Goal: Transaction & Acquisition: Download file/media

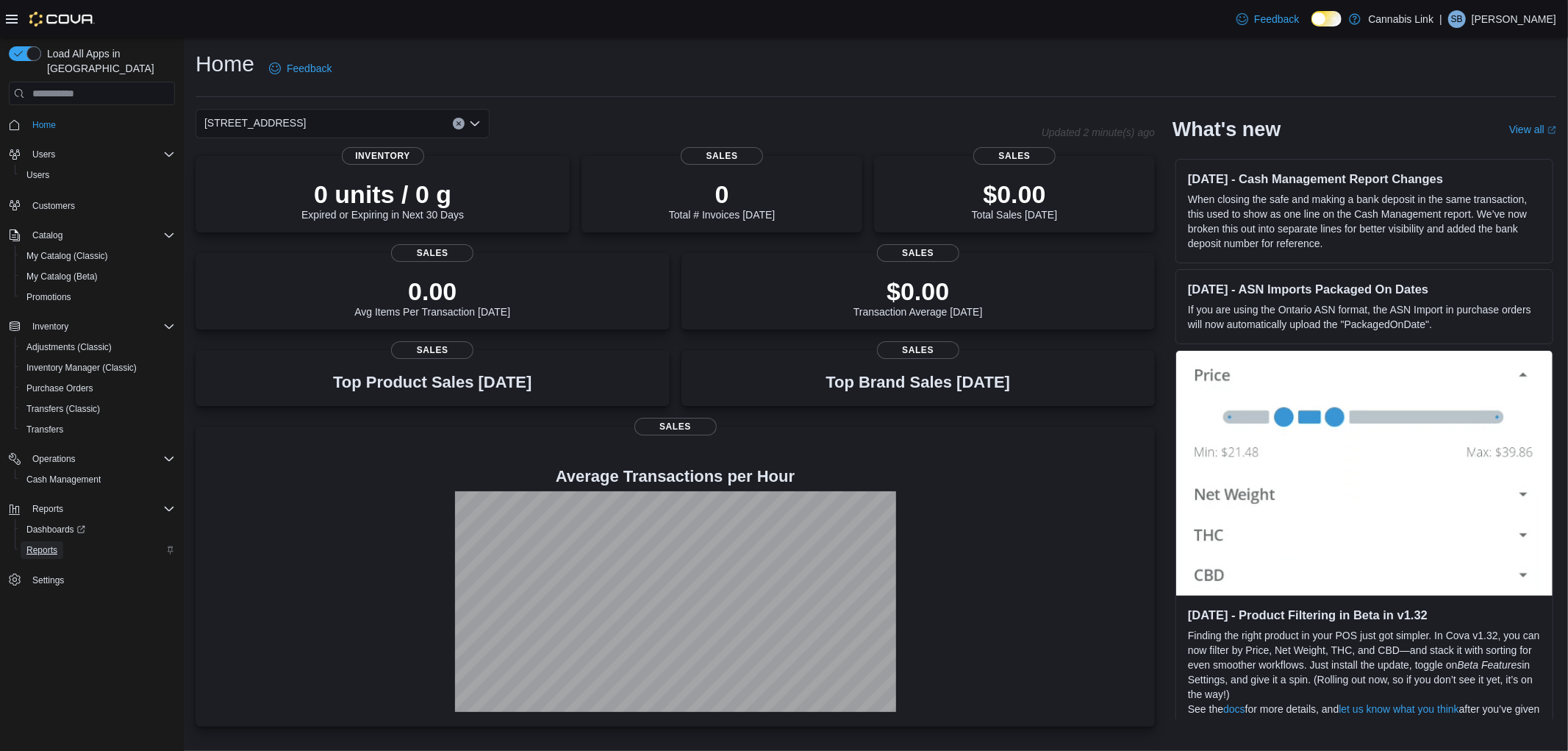
click at [50, 544] on span "Reports" at bounding box center [41, 550] width 30 height 12
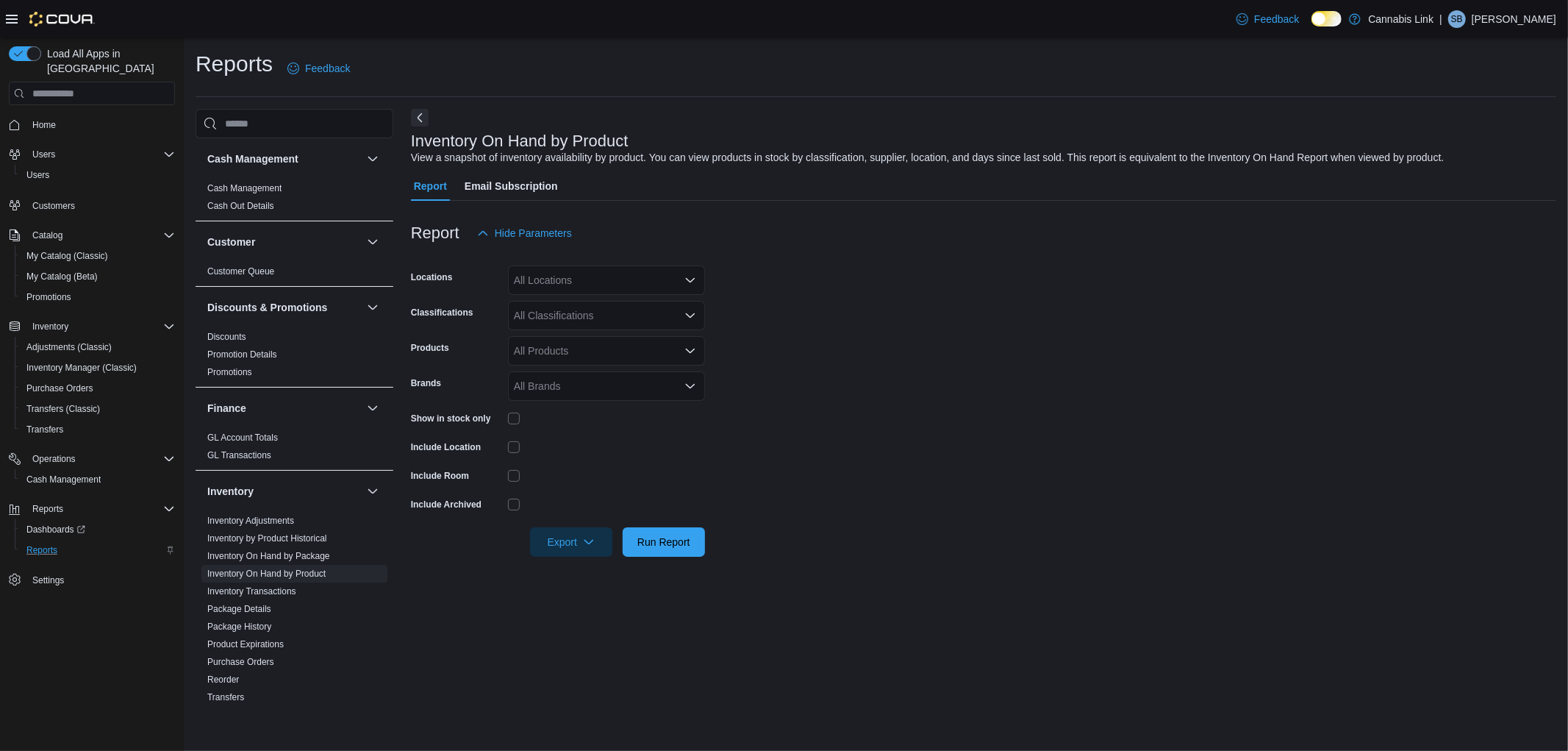
click at [554, 270] on div "All Locations" at bounding box center [606, 280] width 197 height 29
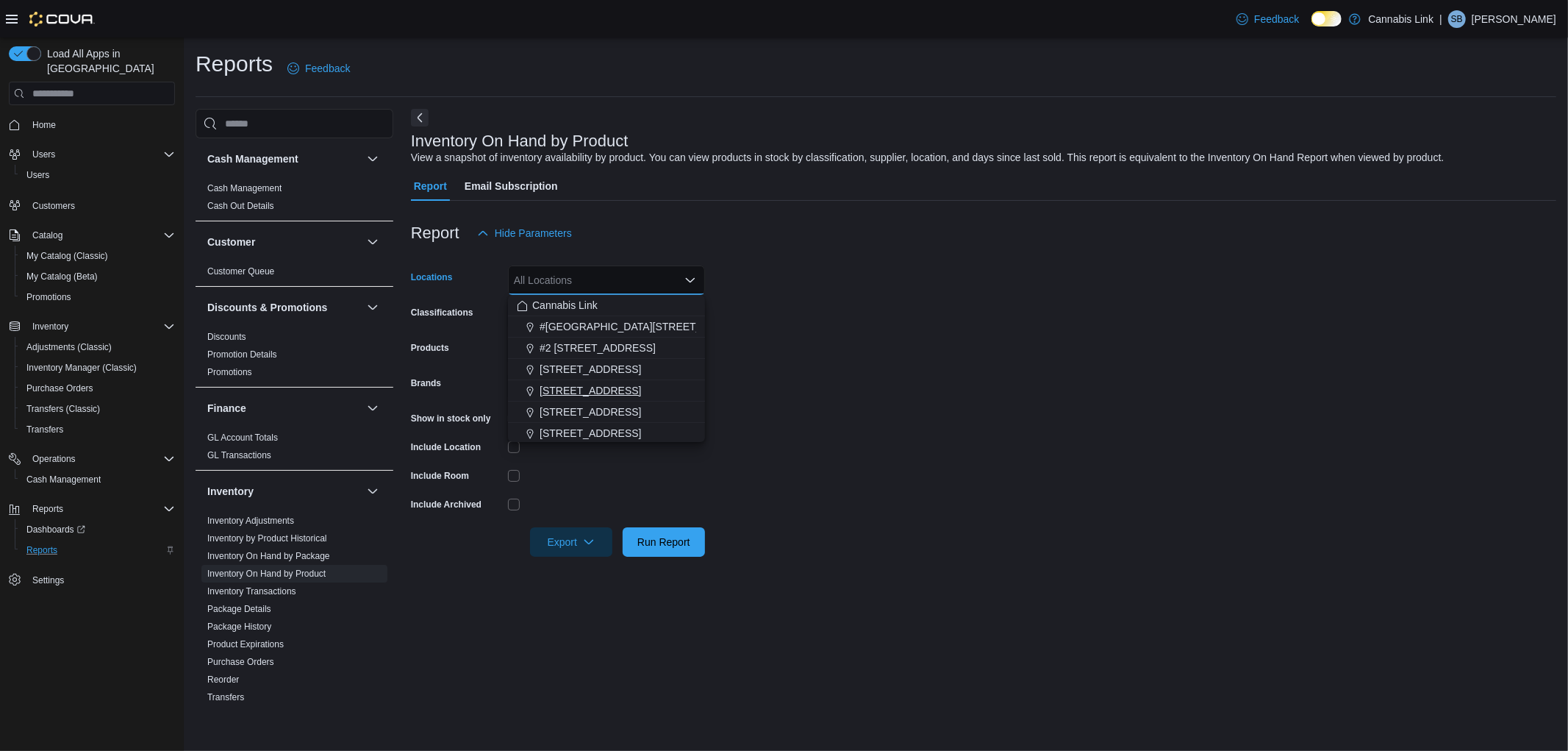
click at [556, 386] on span "[STREET_ADDRESS]" at bounding box center [589, 390] width 101 height 15
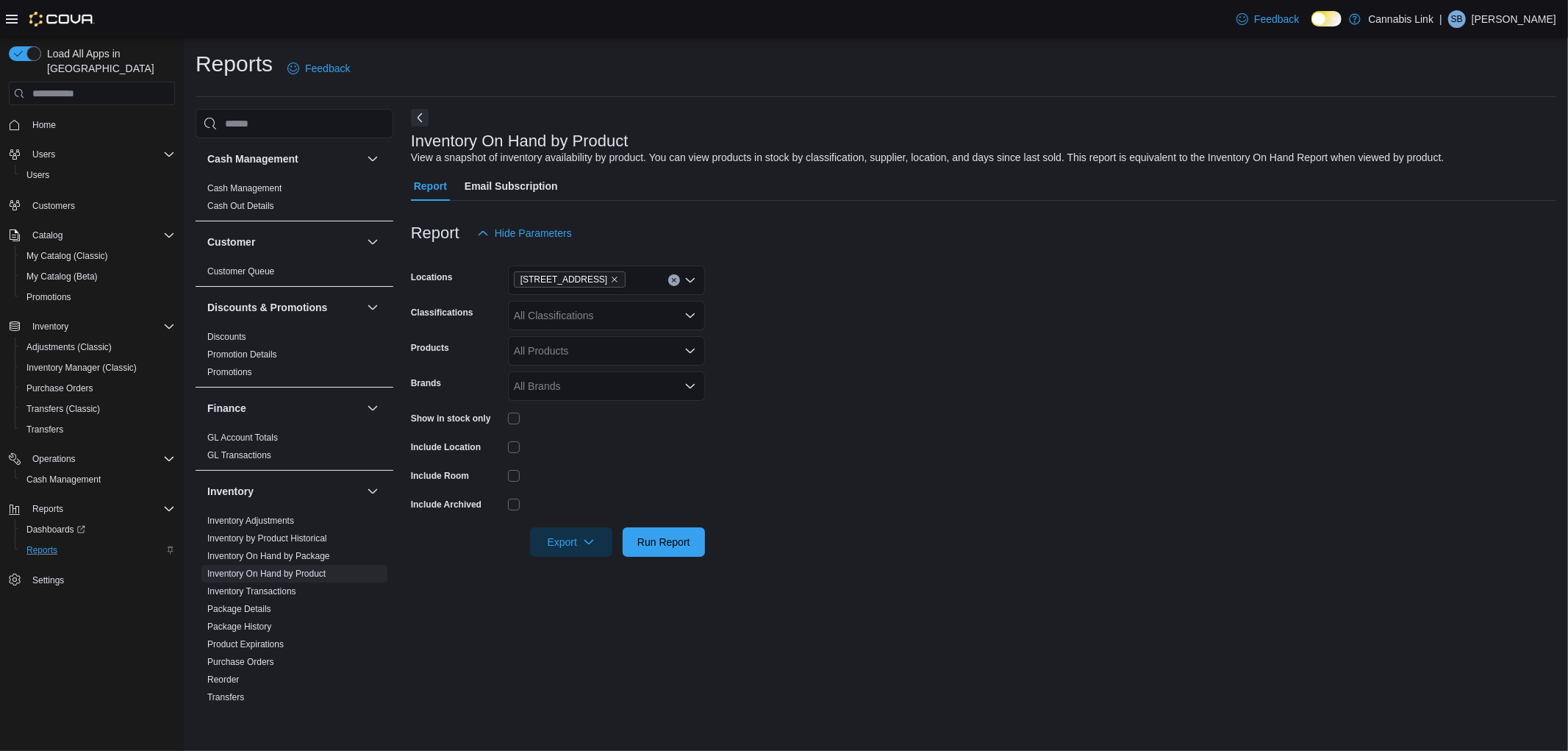
click at [980, 426] on form "Locations [STREET_ADDRESS] Classifications All Classifications Products All Pro…" at bounding box center [983, 402] width 1145 height 309
click at [514, 410] on div at bounding box center [606, 418] width 197 height 23
click at [511, 410] on div at bounding box center [606, 418] width 197 height 23
click at [575, 542] on span "Export" at bounding box center [571, 541] width 65 height 29
click at [584, 566] on span "Export to Excel" at bounding box center [572, 572] width 66 height 12
